Goal: Information Seeking & Learning: Learn about a topic

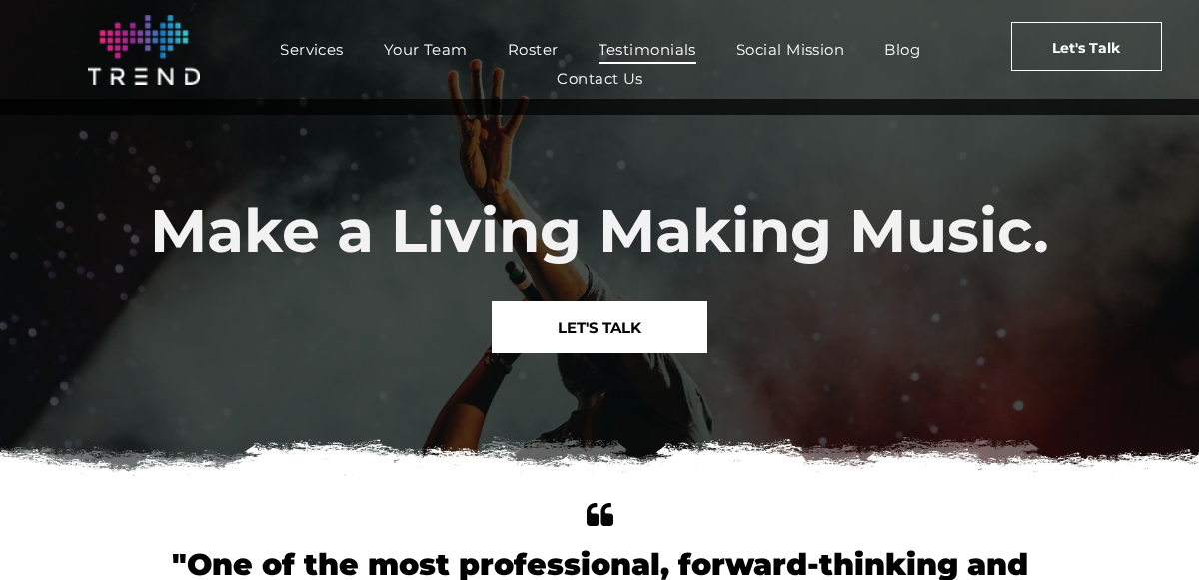
click at [655, 48] on span "Testimonials" at bounding box center [647, 49] width 98 height 29
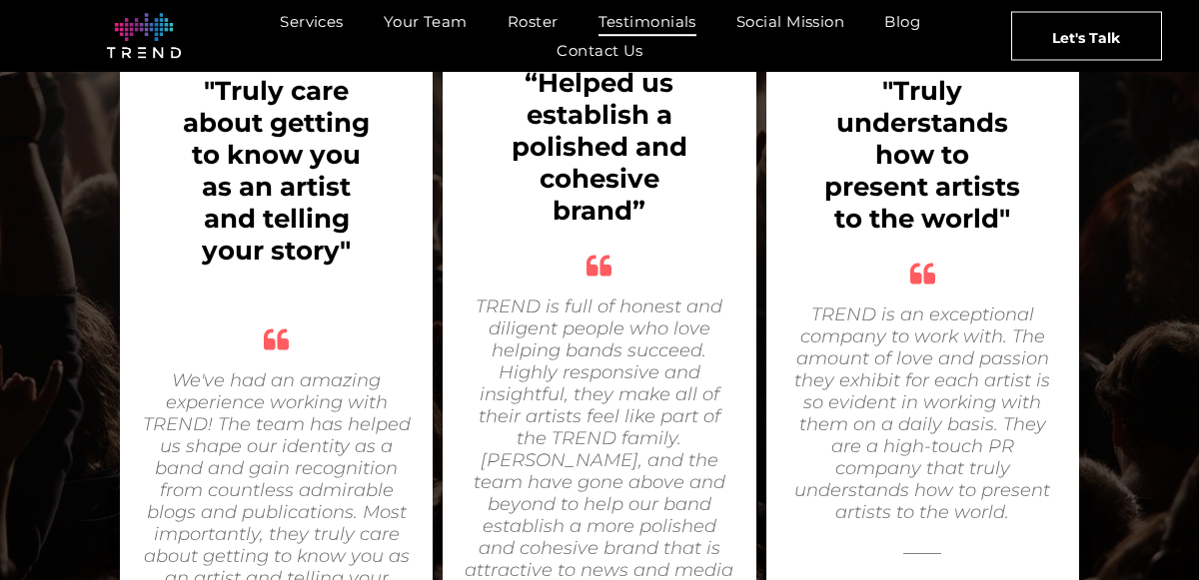
scroll to position [3141, 0]
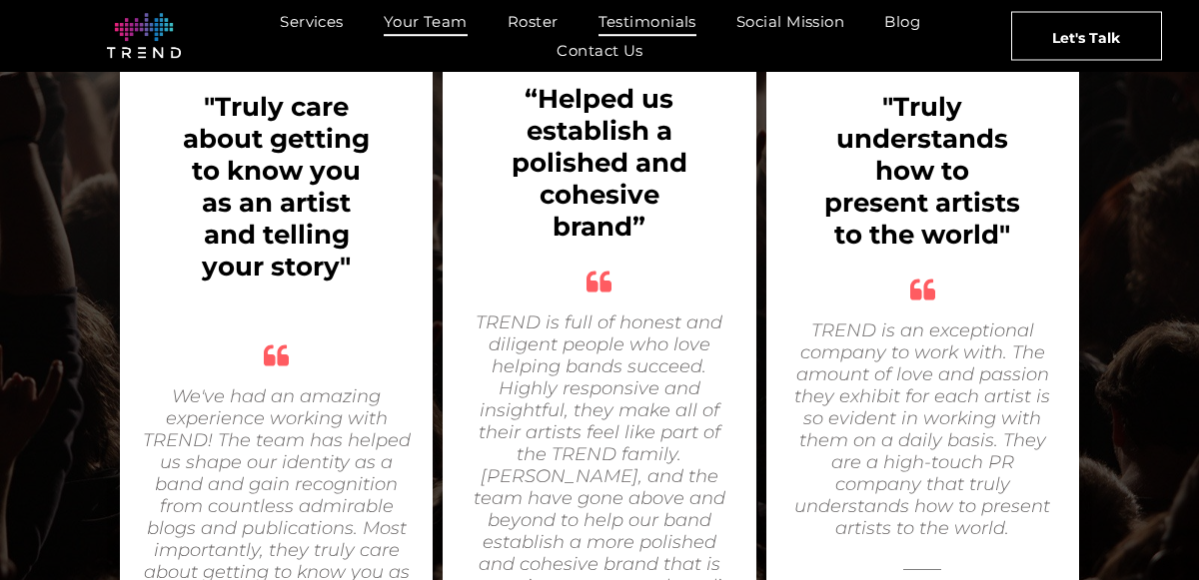
click at [448, 33] on span "Your Team" at bounding box center [426, 21] width 84 height 29
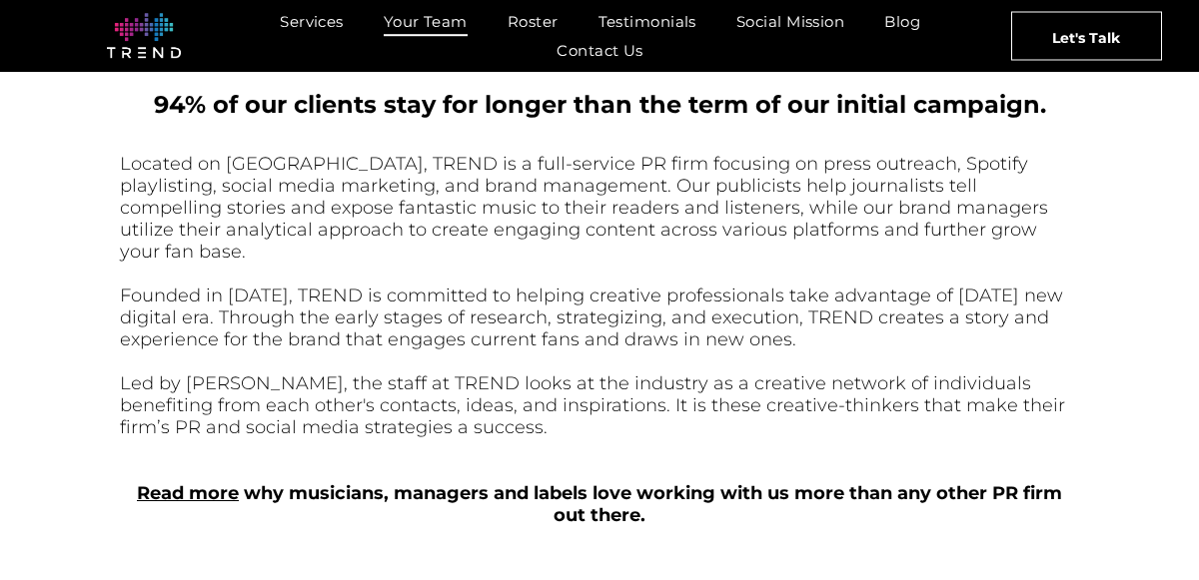
scroll to position [687, 0]
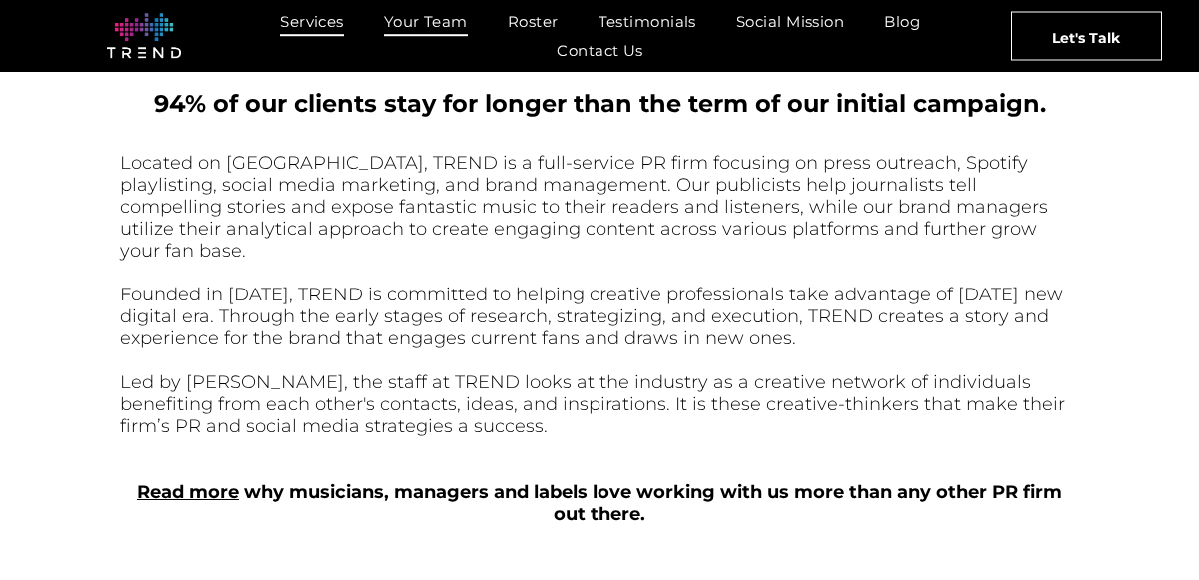
click at [324, 25] on span "Services" at bounding box center [312, 21] width 64 height 29
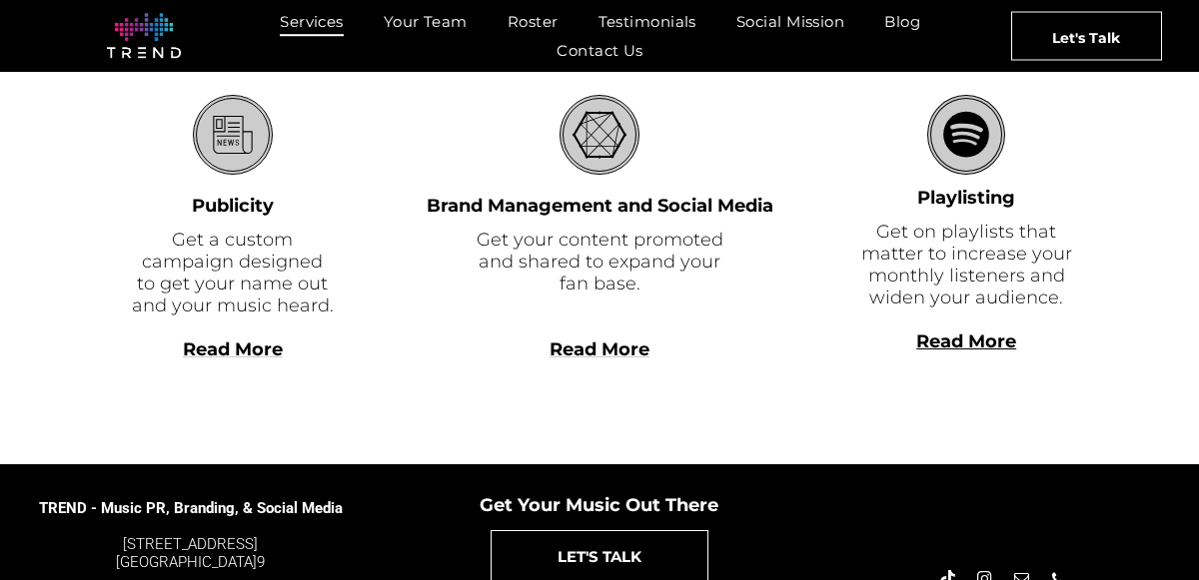
scroll to position [649, 0]
click at [622, 359] on span "Read More" at bounding box center [600, 350] width 100 height 22
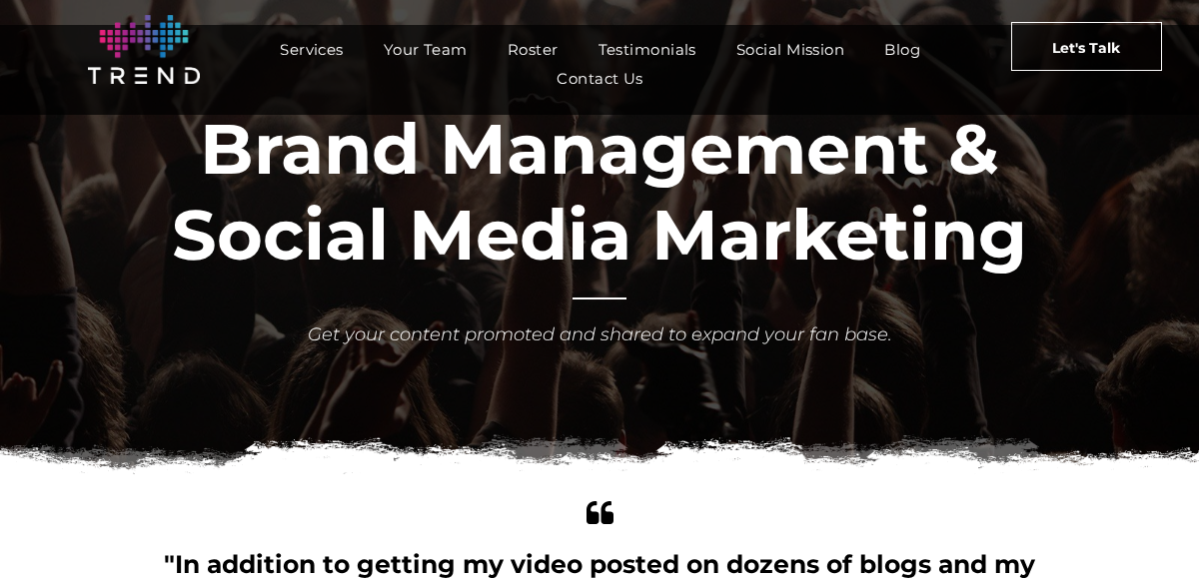
scroll to position [64, 0]
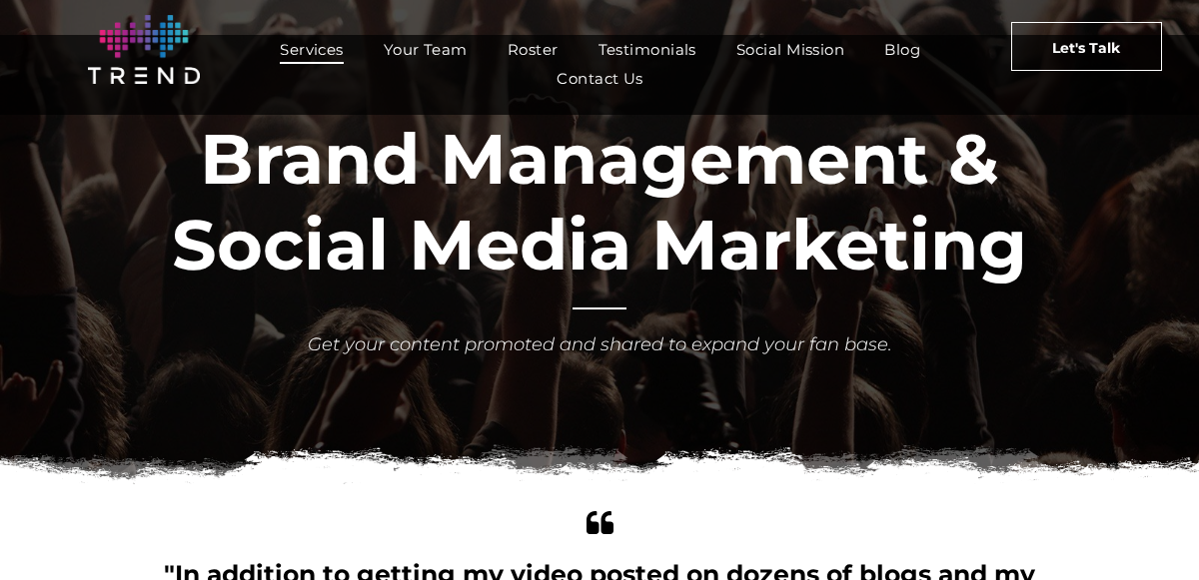
click at [313, 51] on span "Services" at bounding box center [312, 49] width 64 height 29
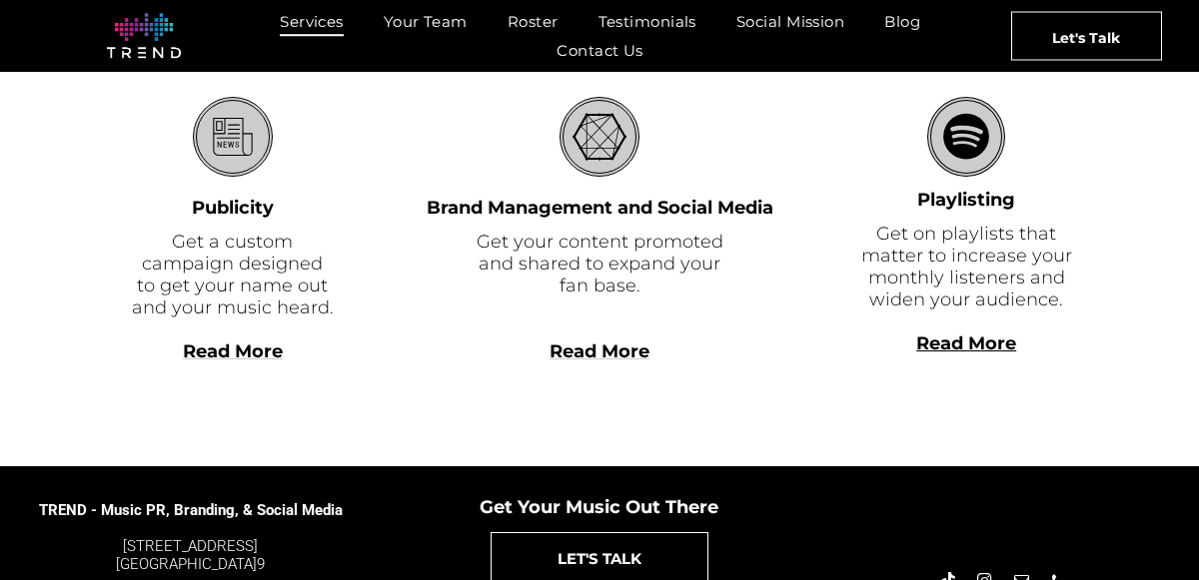
click at [256, 345] on span "Read More" at bounding box center [233, 352] width 100 height 22
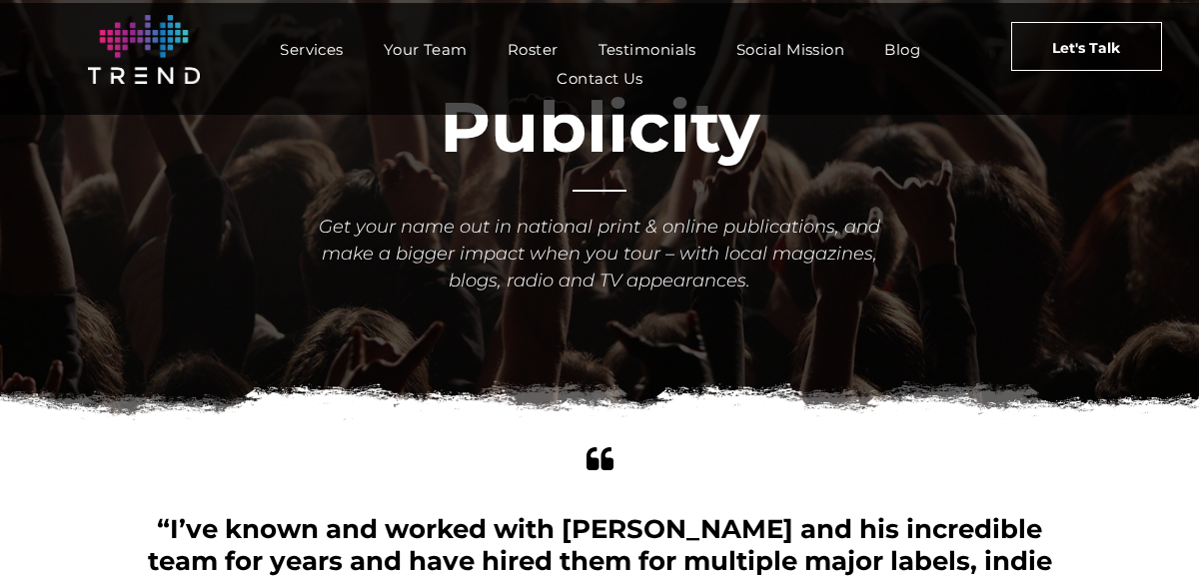
scroll to position [98, 0]
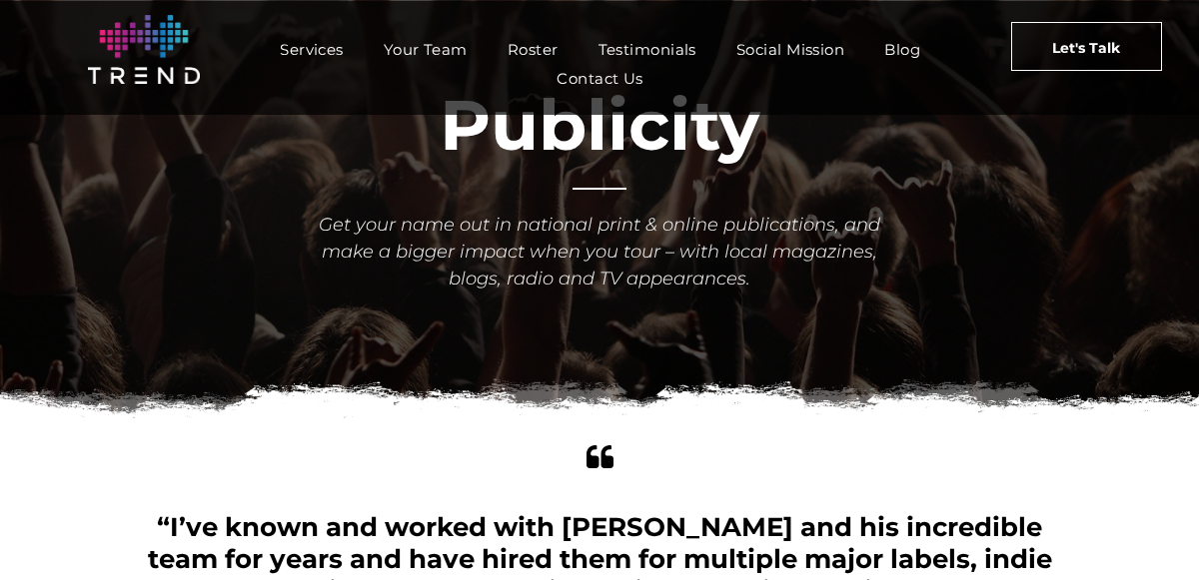
click at [718, 191] on div "Publicity Get your name out in national print & online publications, and make a…" at bounding box center [599, 183] width 959 height 223
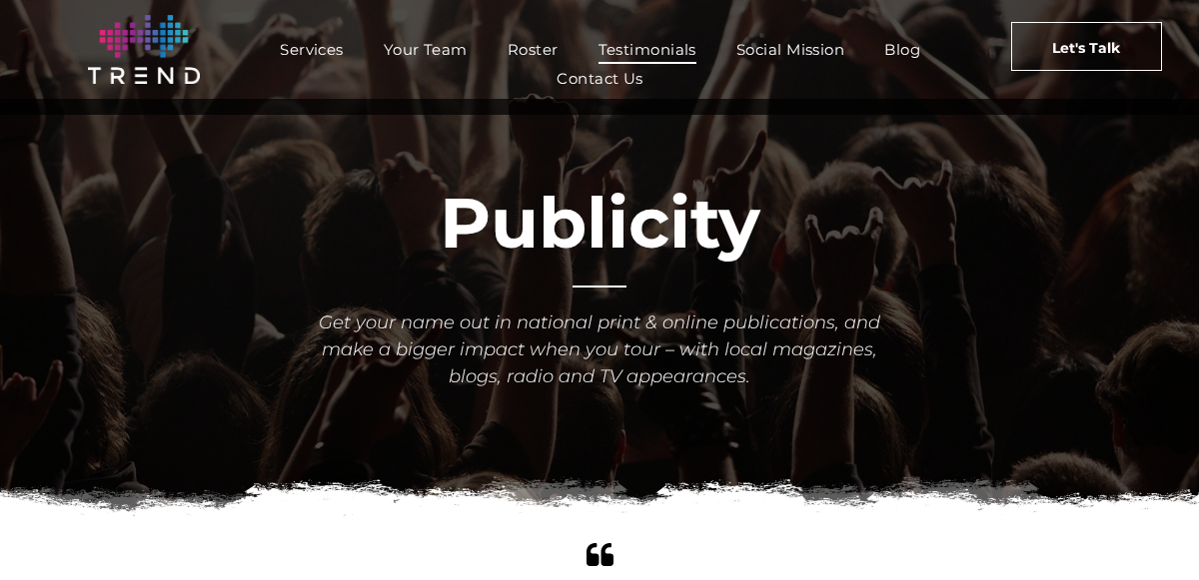
click at [677, 38] on span "Testimonials" at bounding box center [647, 49] width 98 height 29
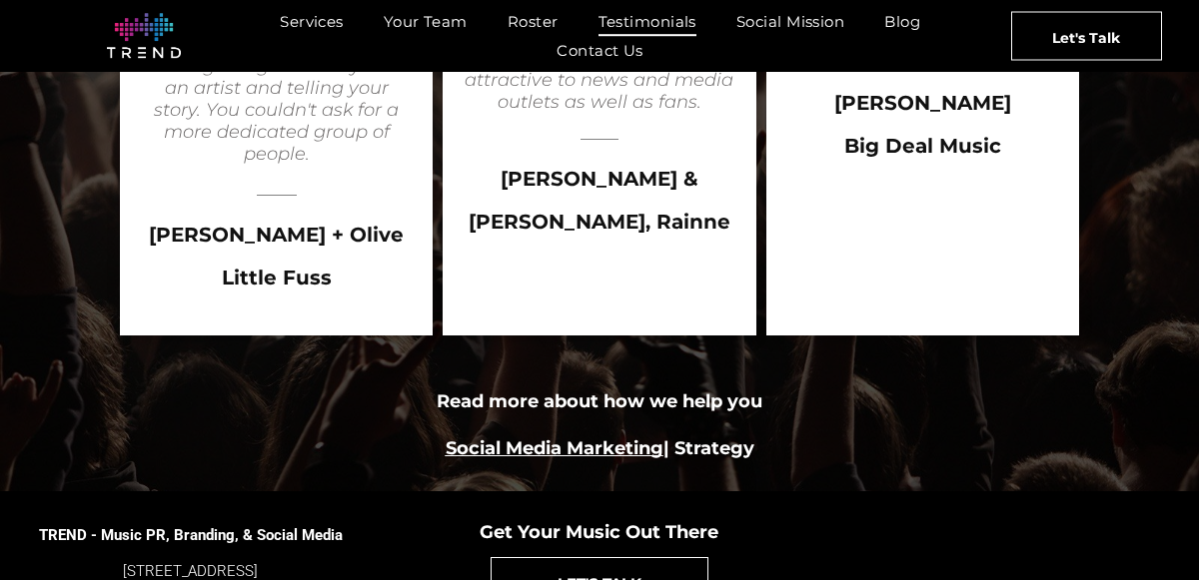
scroll to position [3658, 0]
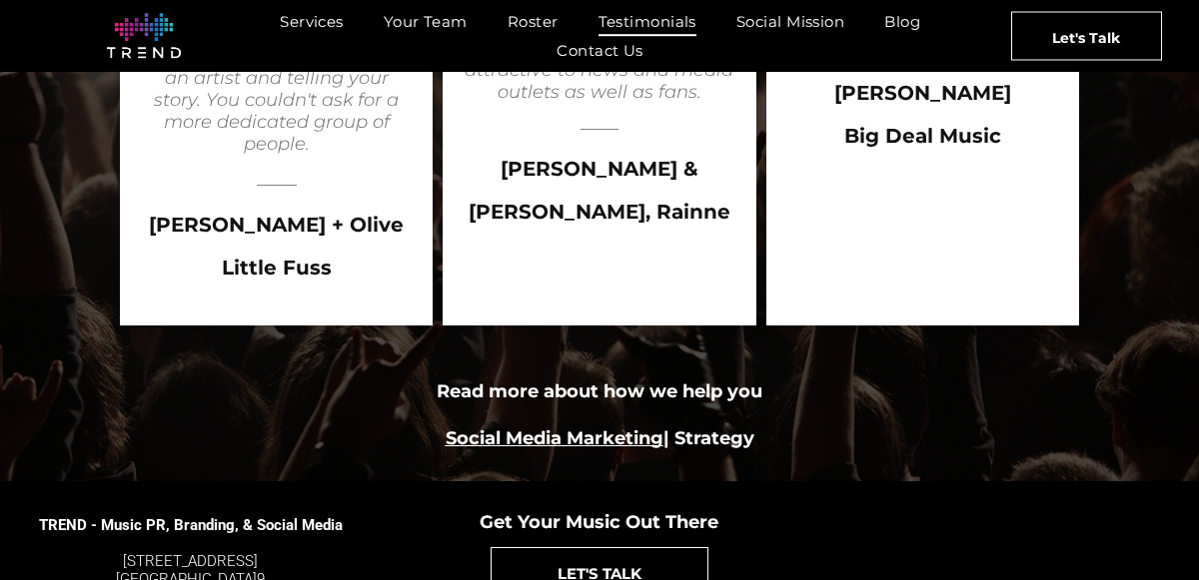
click at [609, 428] on link "Social Media Marketing" at bounding box center [555, 439] width 218 height 22
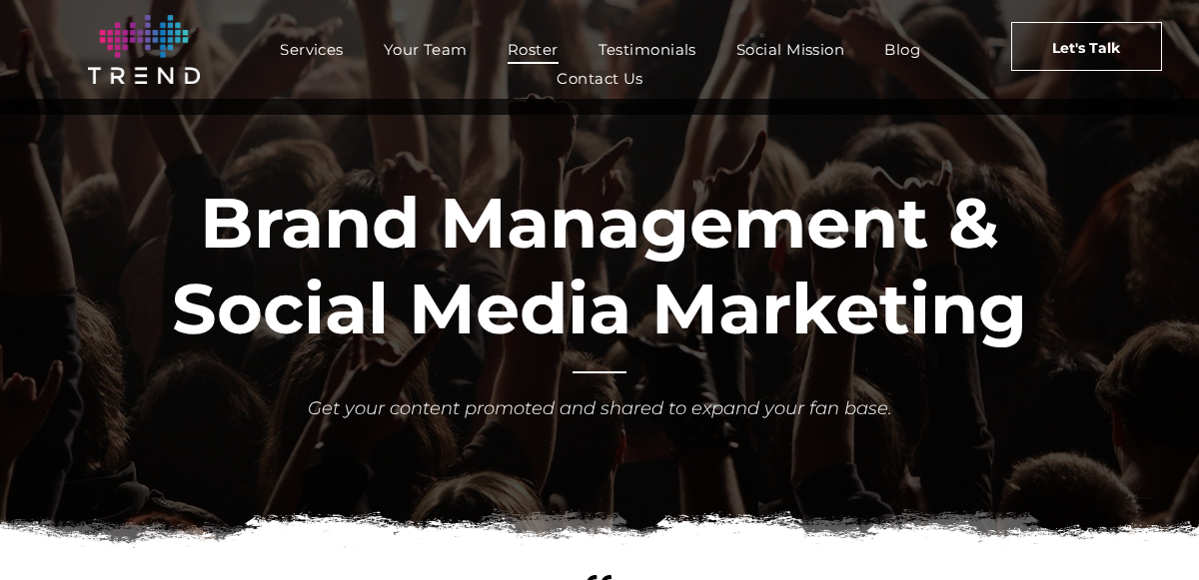
click at [521, 55] on span "Roster" at bounding box center [533, 49] width 51 height 29
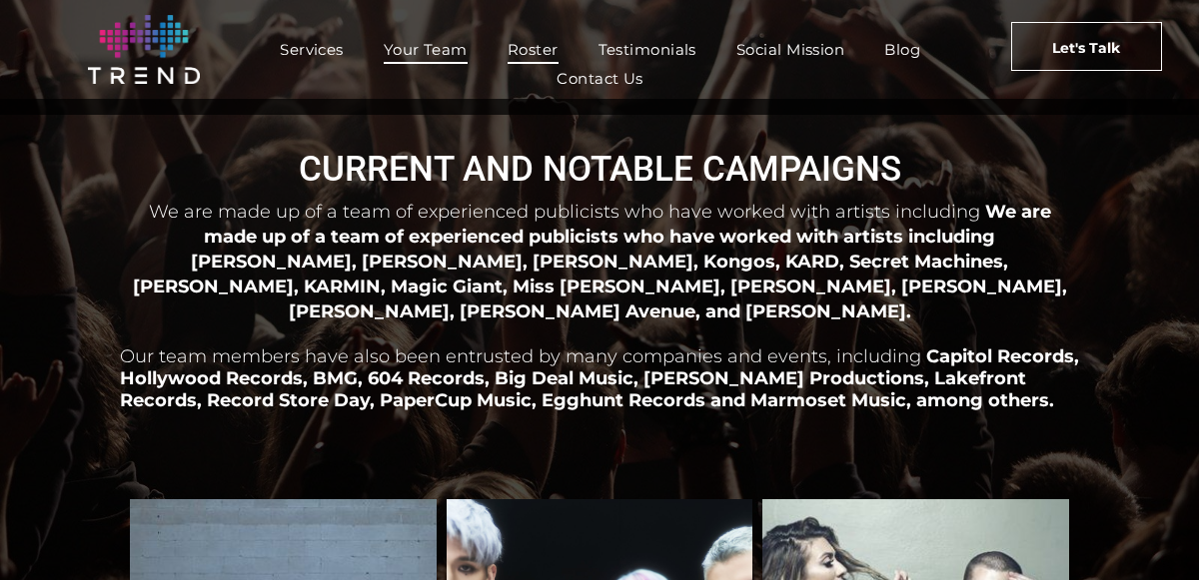
click at [460, 49] on span "Your Team" at bounding box center [426, 49] width 84 height 29
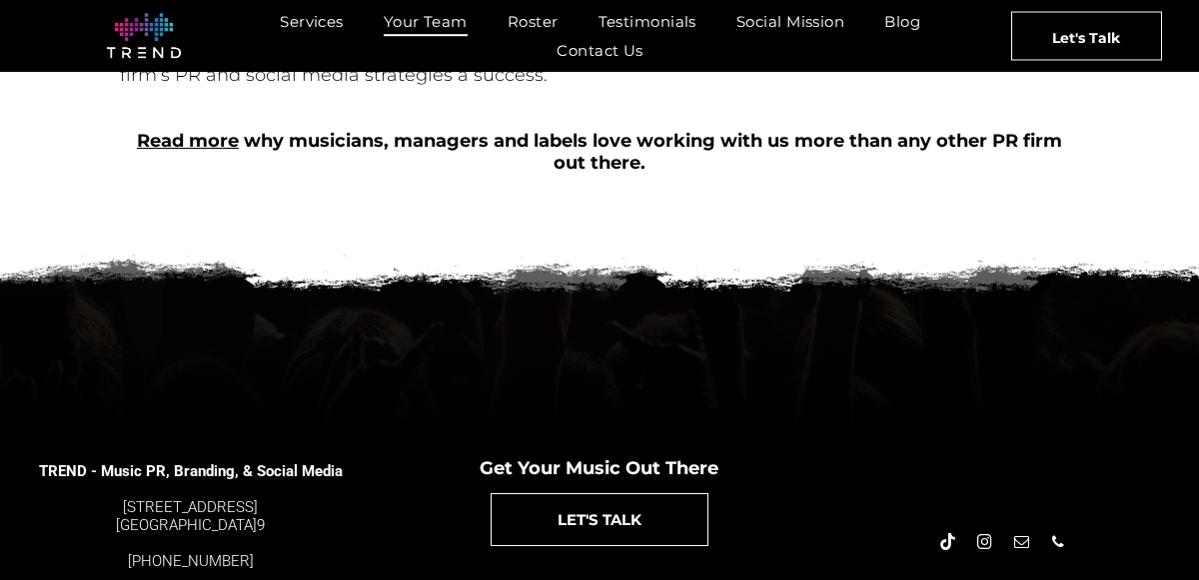
scroll to position [1031, 0]
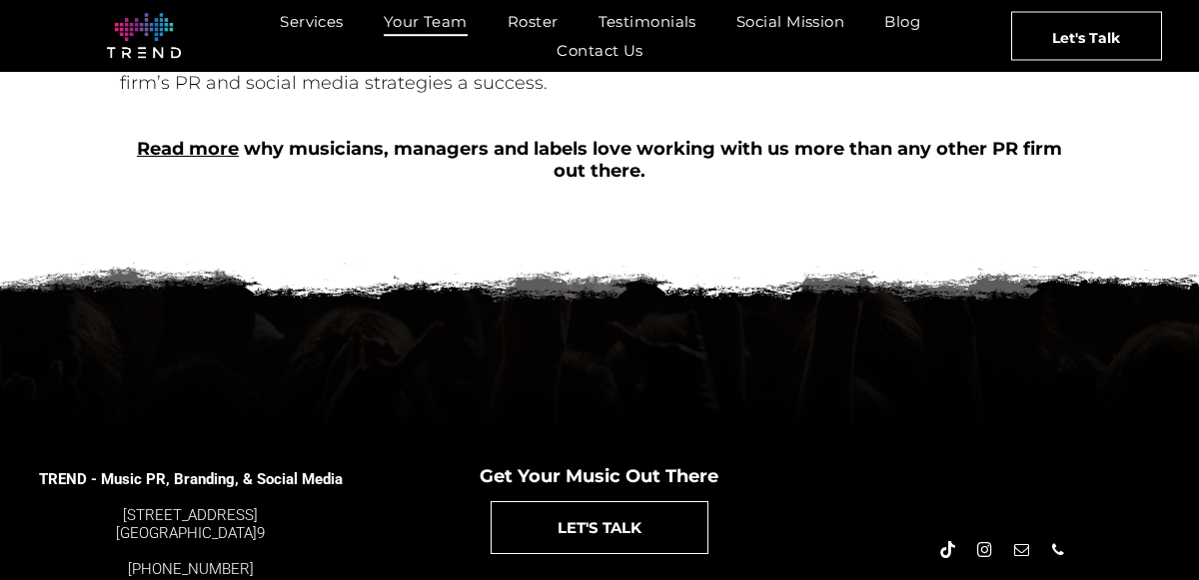
click at [225, 138] on link "Read more" at bounding box center [188, 149] width 102 height 22
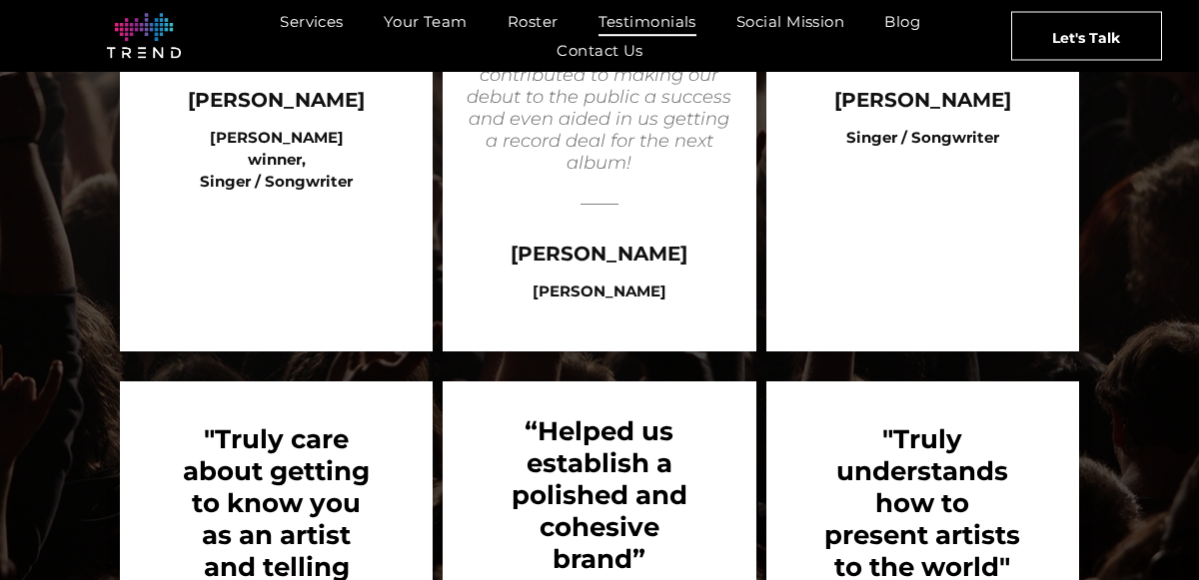
scroll to position [2808, 0]
